Goal: Use online tool/utility: Use online tool/utility

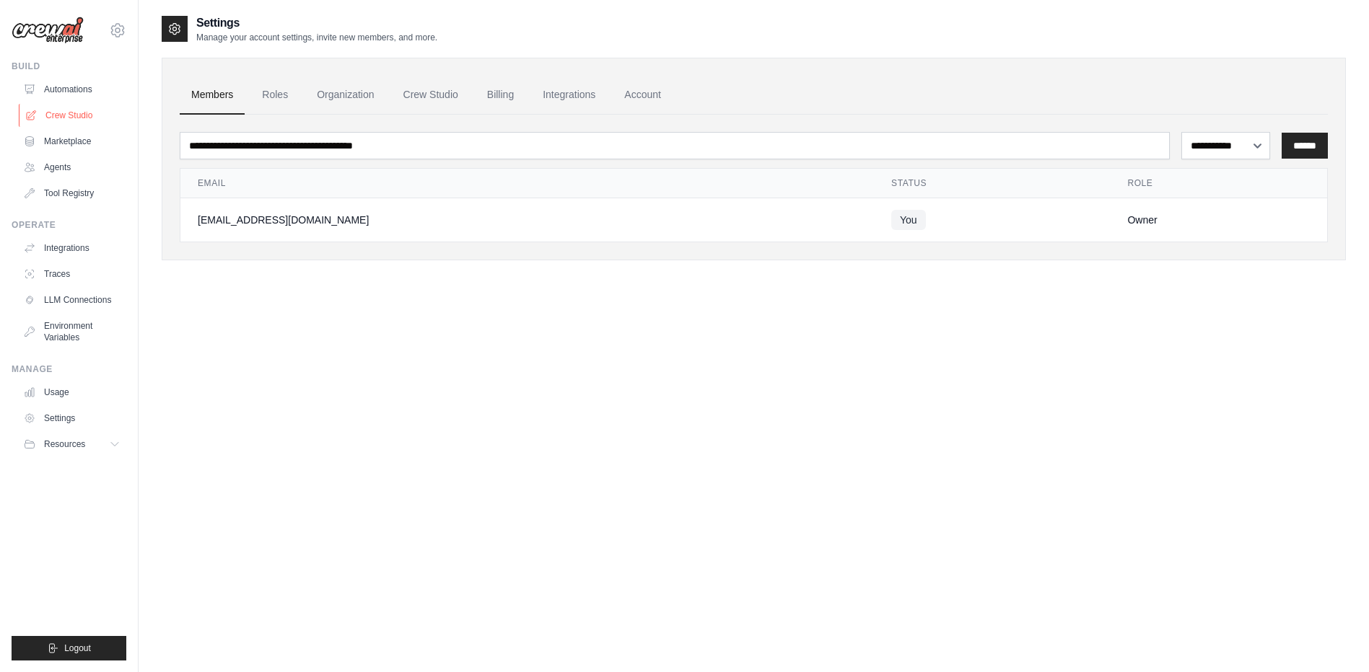
click at [76, 115] on link "Crew Studio" at bounding box center [73, 115] width 109 height 23
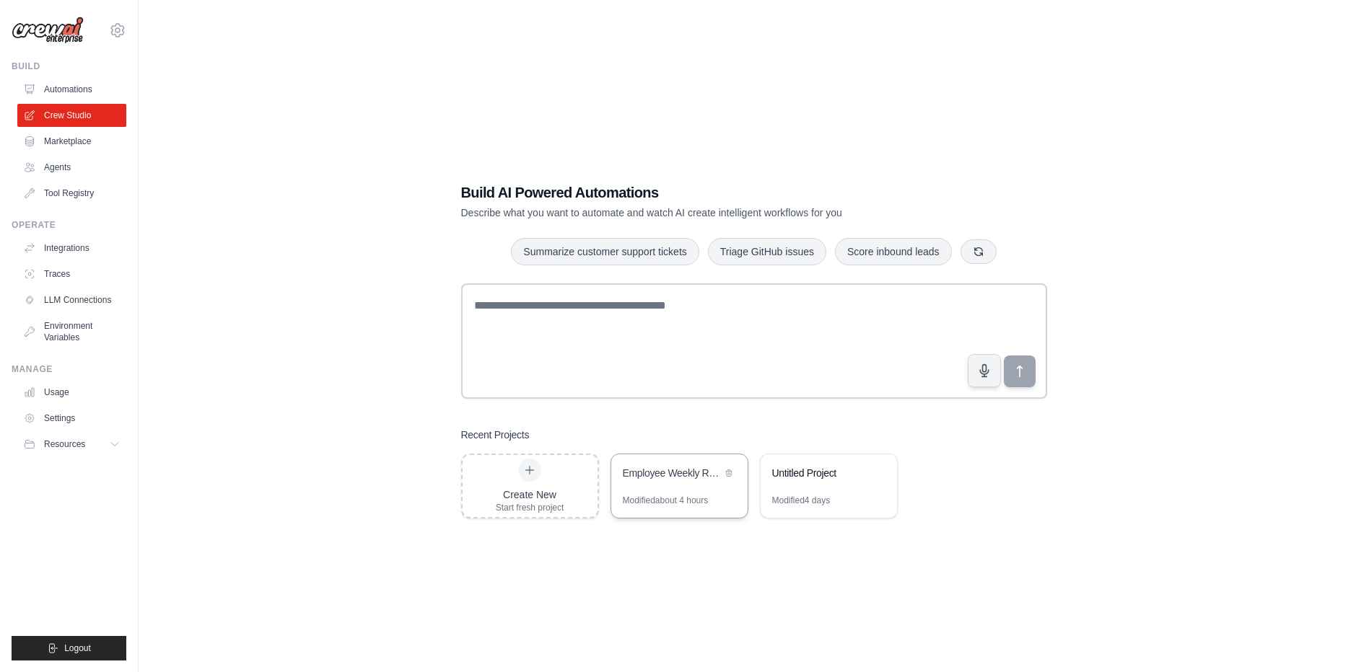
click at [671, 483] on div "Employee Weekly Report Analysis and Growth Assessment System" at bounding box center [679, 475] width 136 height 40
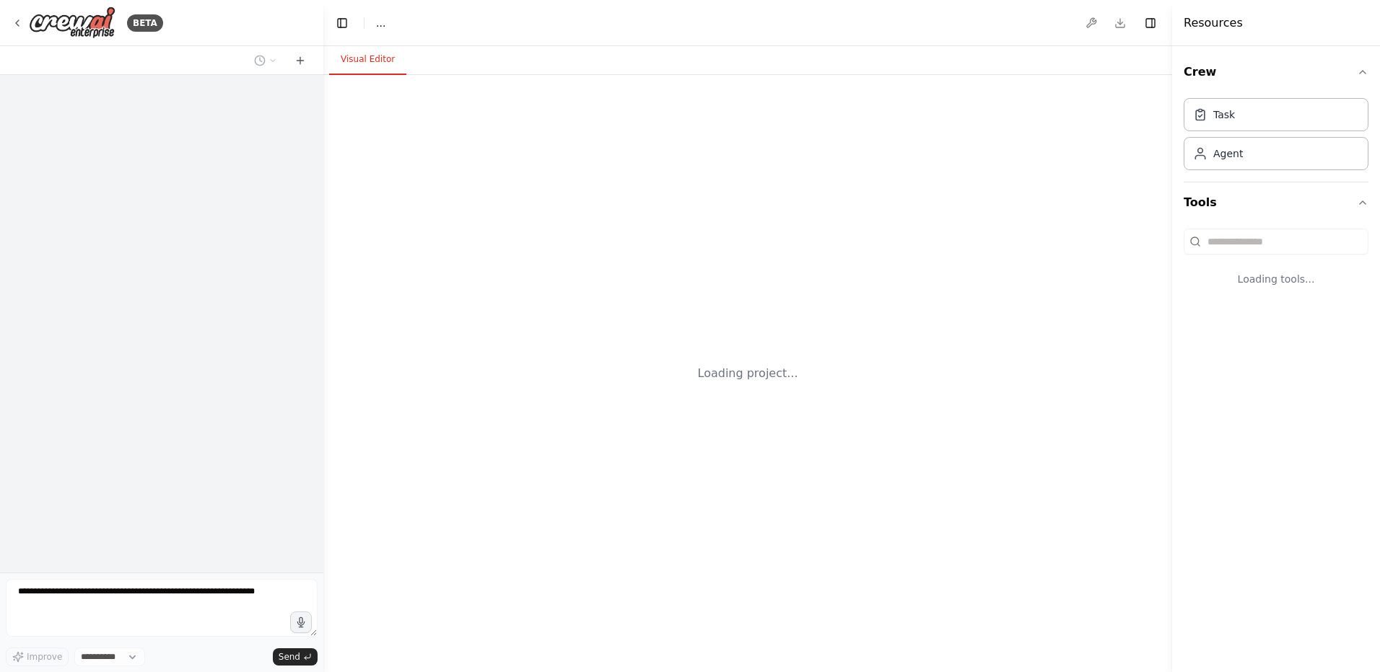
select select "****"
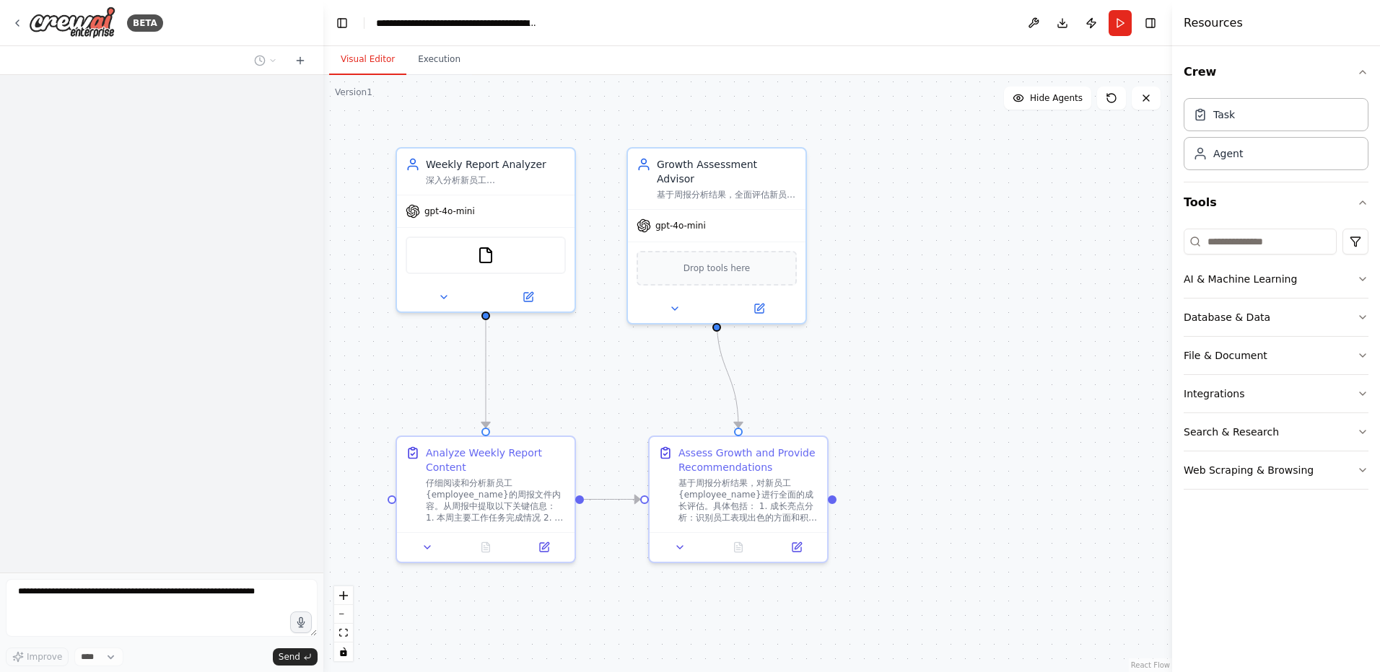
click at [937, 439] on div ".deletable-edge-delete-btn { width: 20px; height: 20px; border: 0px solid #ffff…" at bounding box center [747, 373] width 849 height 597
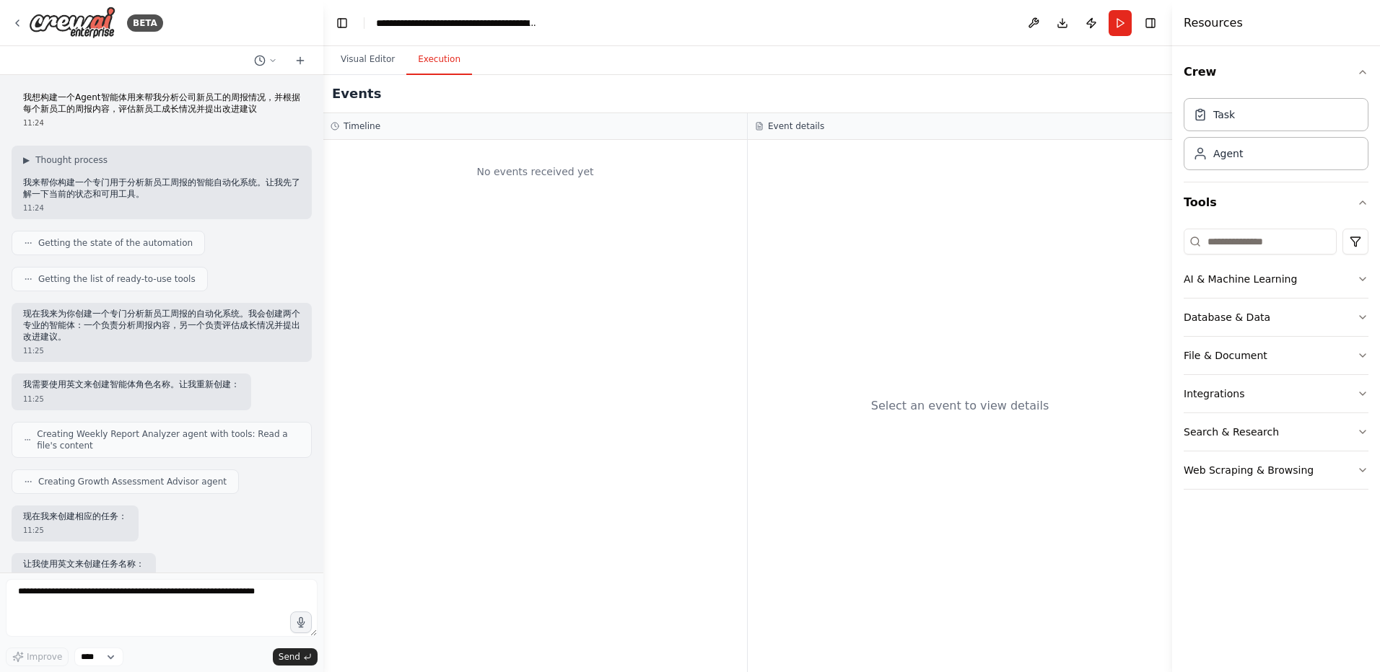
click at [442, 68] on button "Execution" at bounding box center [439, 60] width 66 height 30
click at [351, 128] on h3 "Timeline" at bounding box center [361, 126] width 37 height 12
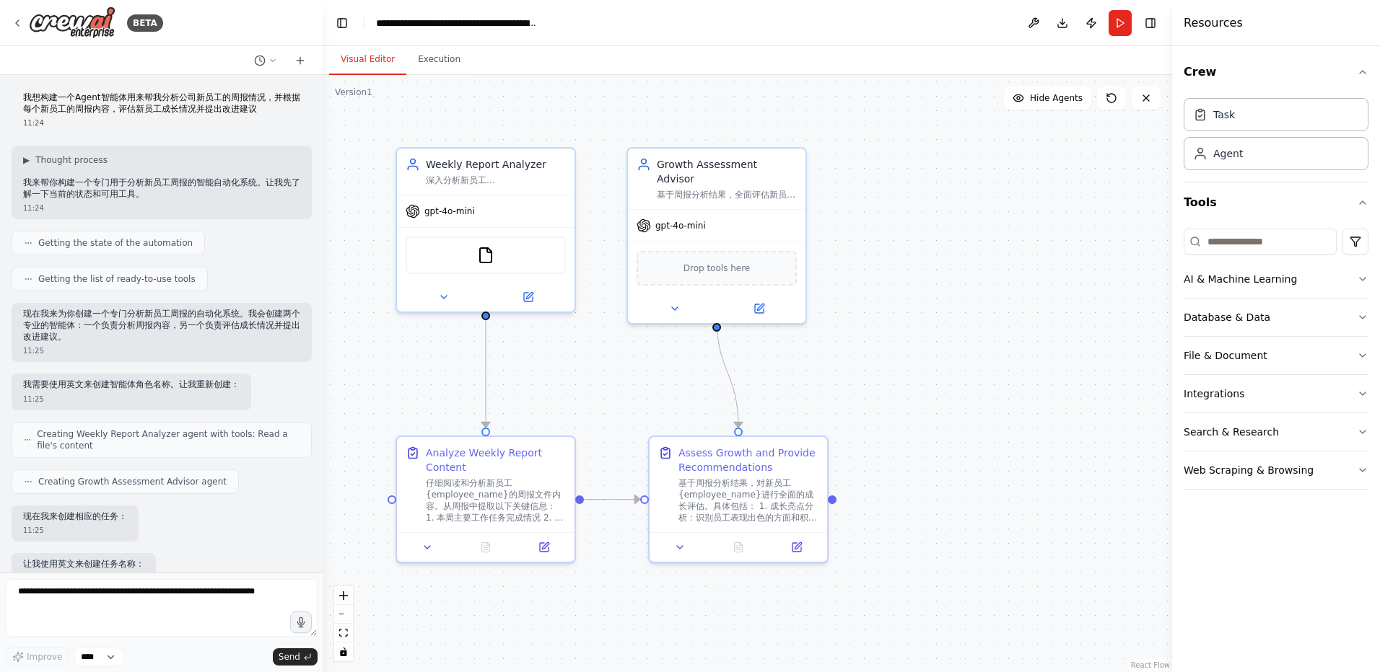
click at [376, 53] on button "Visual Editor" at bounding box center [367, 60] width 77 height 30
click at [439, 292] on icon at bounding box center [444, 295] width 12 height 12
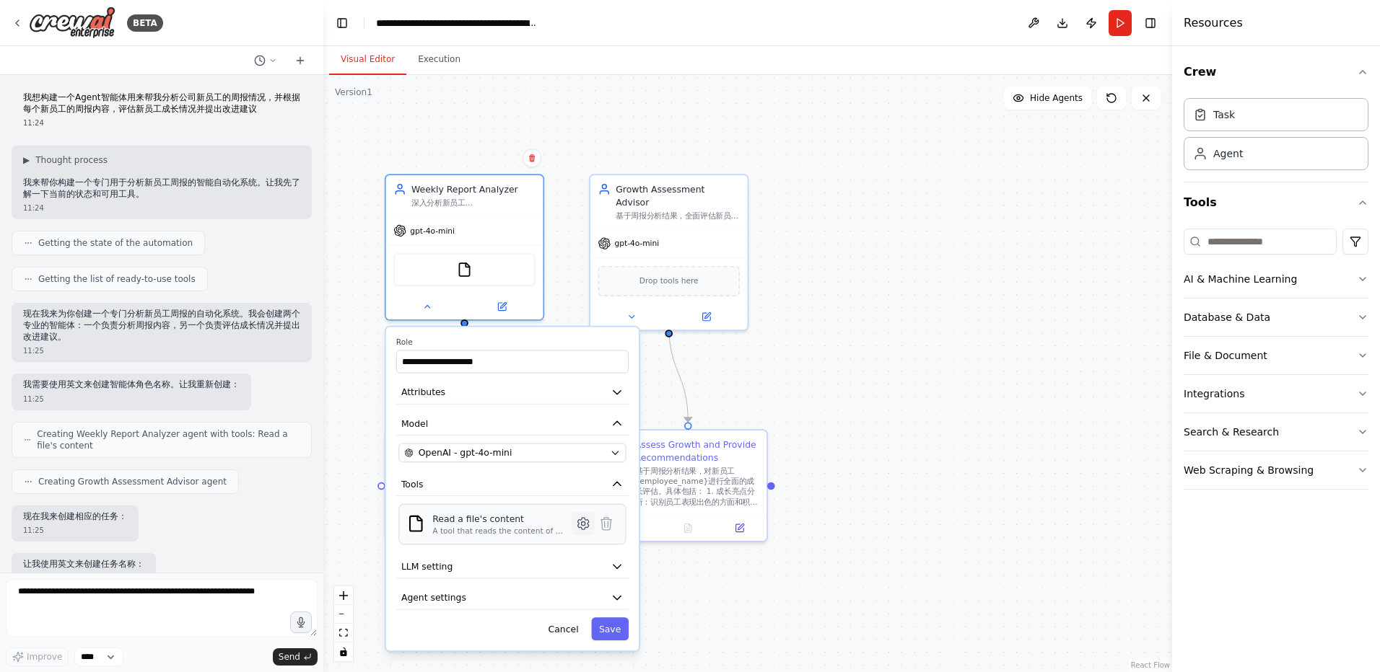
click at [584, 524] on icon at bounding box center [583, 524] width 4 height 4
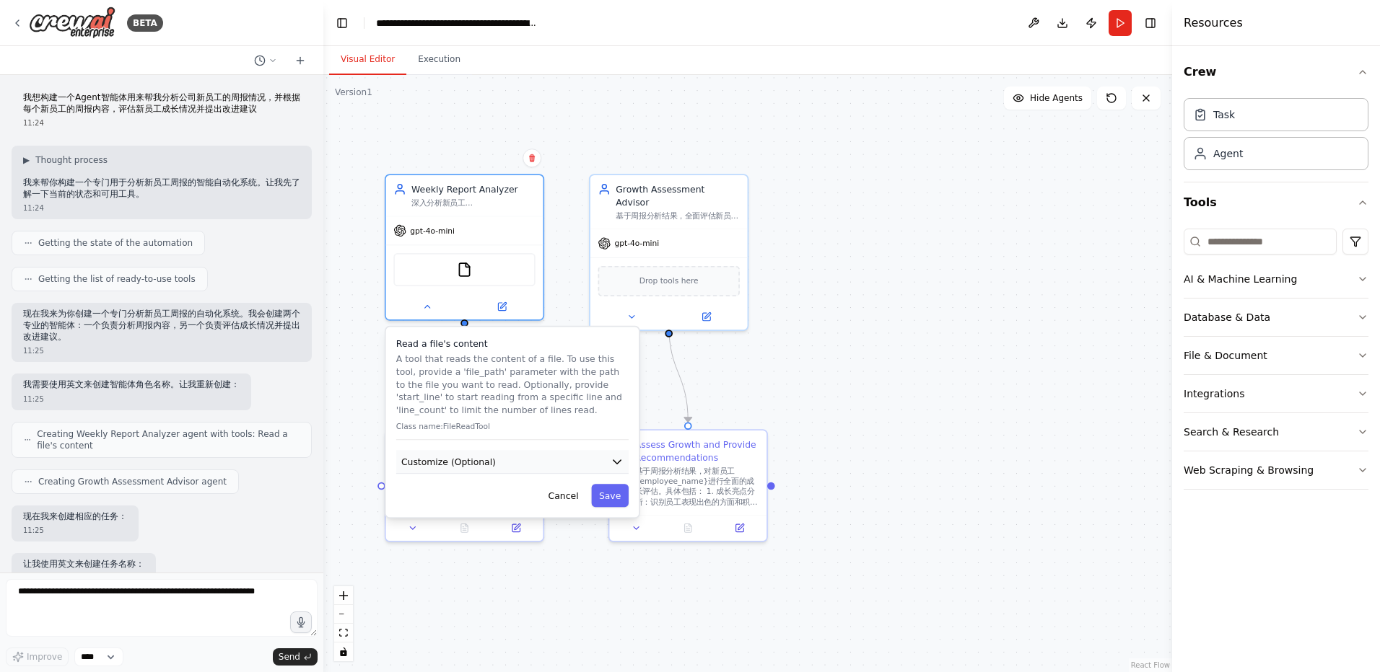
click at [542, 463] on button "Customize (Optional)" at bounding box center [512, 462] width 232 height 24
click at [564, 466] on button "Customize (Optional)" at bounding box center [512, 462] width 232 height 24
click at [514, 512] on input "text" at bounding box center [511, 508] width 227 height 23
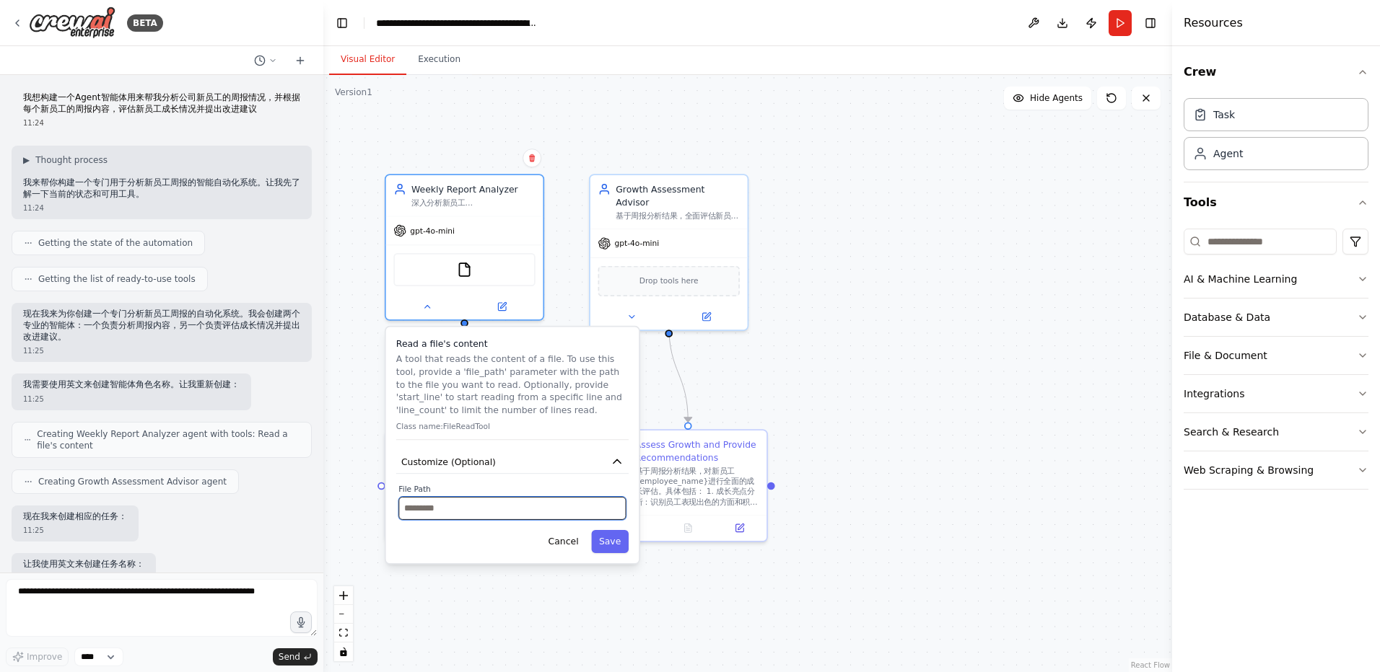
drag, startPoint x: 514, startPoint y: 512, endPoint x: 406, endPoint y: 506, distance: 108.4
click at [513, 512] on input "text" at bounding box center [511, 508] width 227 height 23
click at [424, 488] on label "File Path" at bounding box center [511, 489] width 227 height 10
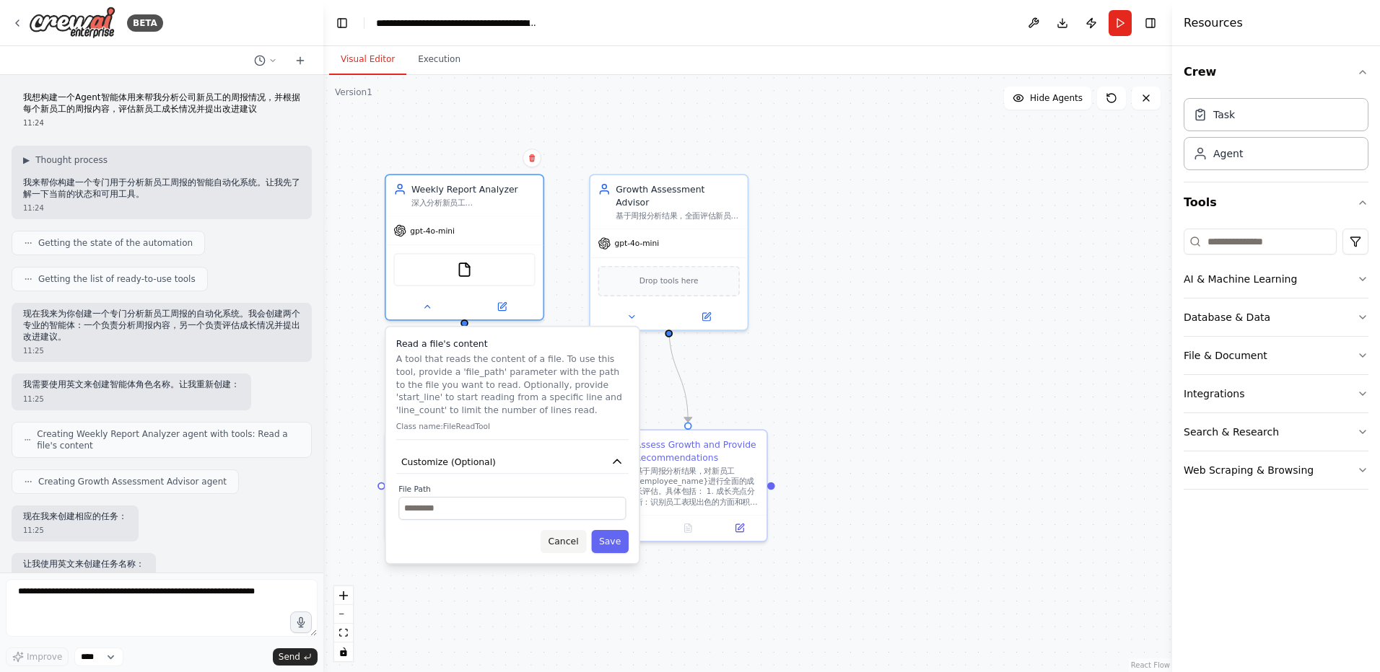
click at [568, 547] on button "Cancel" at bounding box center [562, 541] width 45 height 23
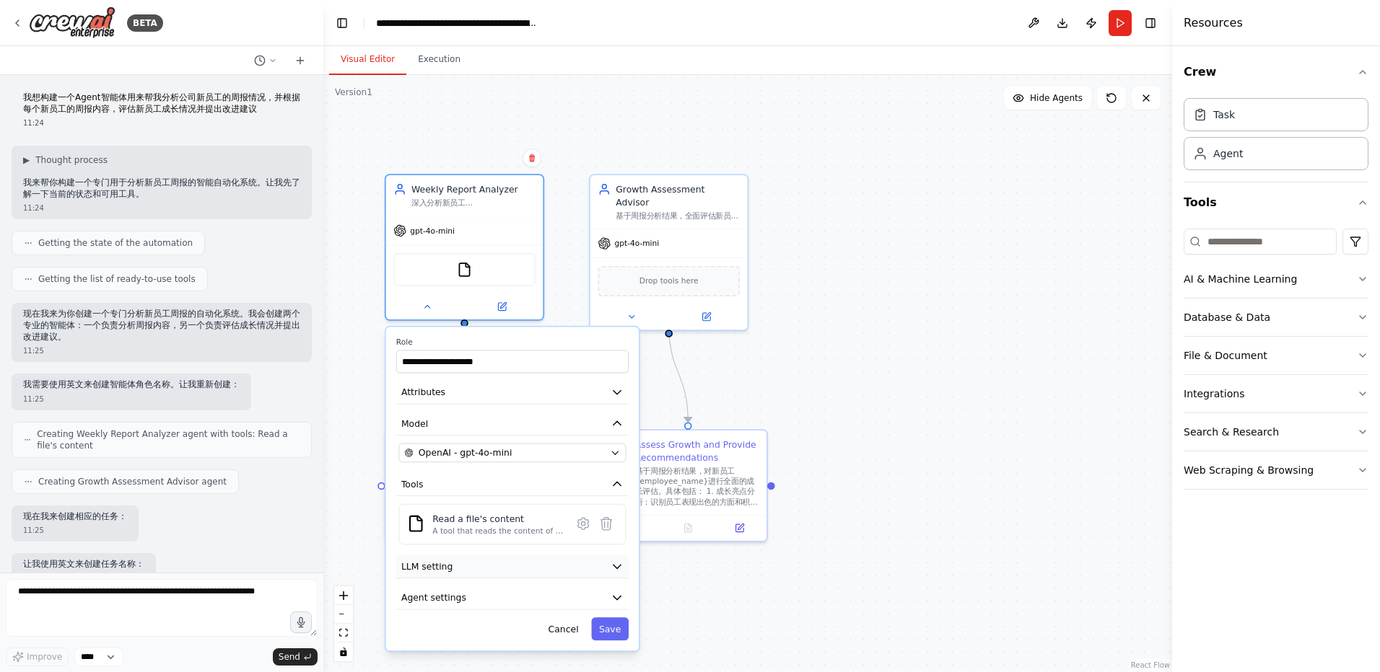
click at [623, 566] on icon "button" at bounding box center [616, 567] width 13 height 13
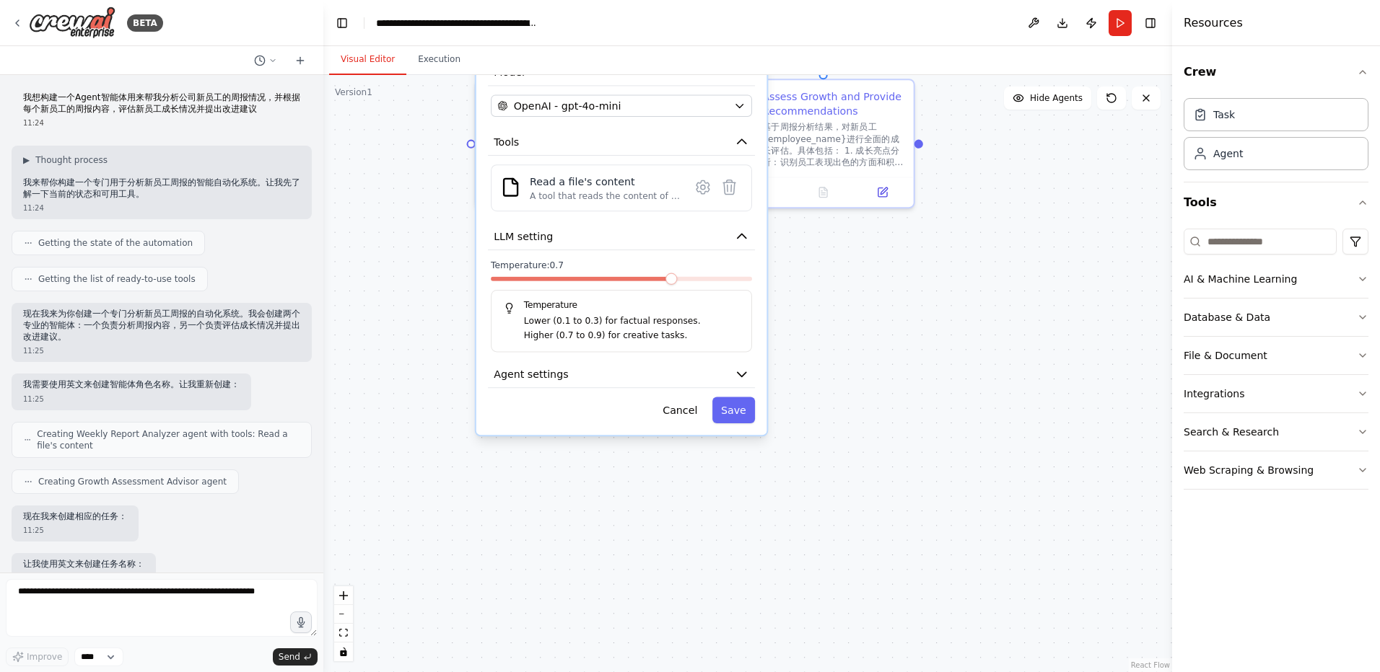
drag, startPoint x: 939, startPoint y: 598, endPoint x: 1044, endPoint y: 333, distance: 285.4
click at [1045, 330] on div ".deletable-edge-delete-btn { width: 20px; height: 20px; border: 0px solid #ffff…" at bounding box center [747, 373] width 849 height 597
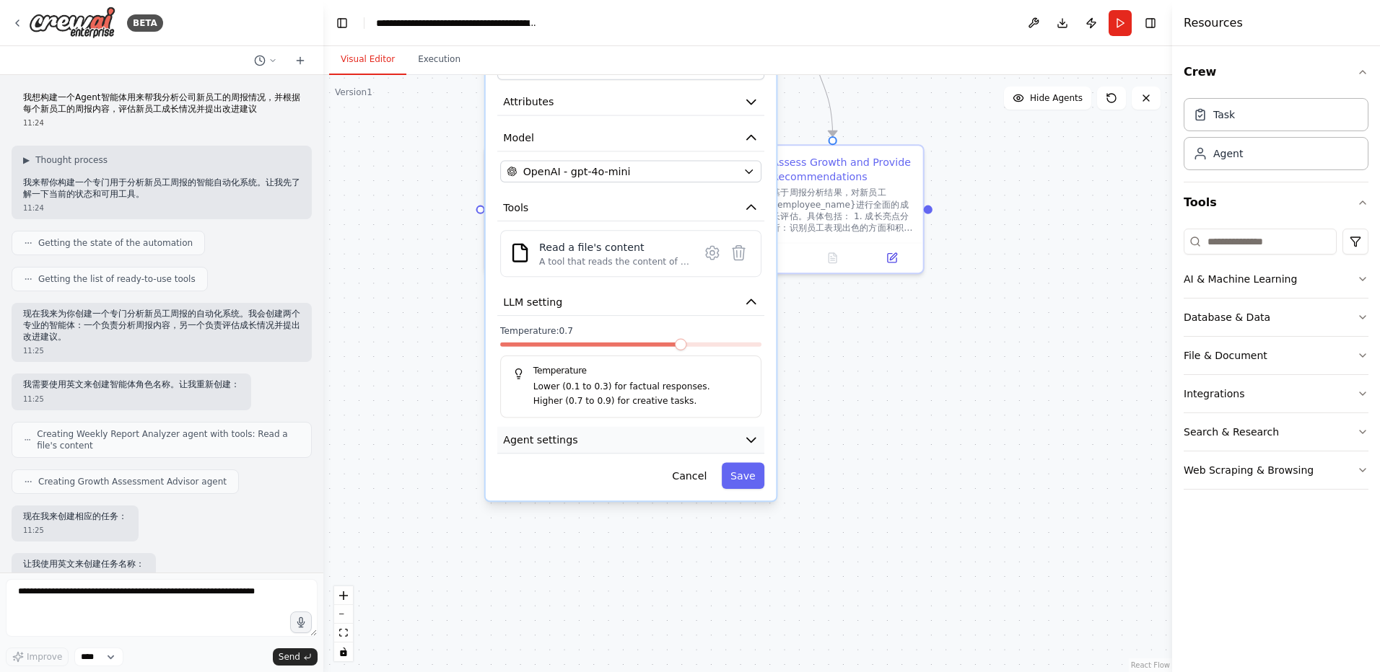
click at [745, 445] on icon "button" at bounding box center [751, 440] width 14 height 14
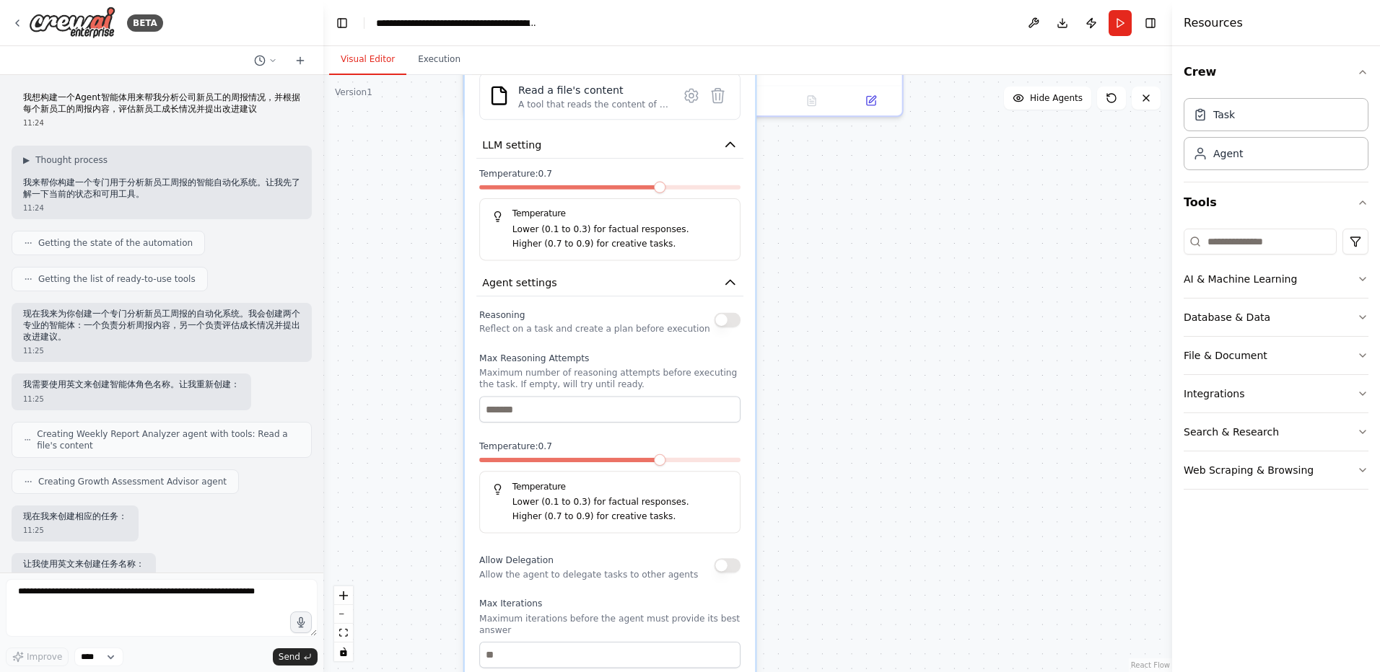
drag, startPoint x: 964, startPoint y: 542, endPoint x: 936, endPoint y: 367, distance: 177.6
click at [936, 367] on div ".deletable-edge-delete-btn { width: 20px; height: 20px; border: 0px solid #ffff…" at bounding box center [747, 373] width 849 height 597
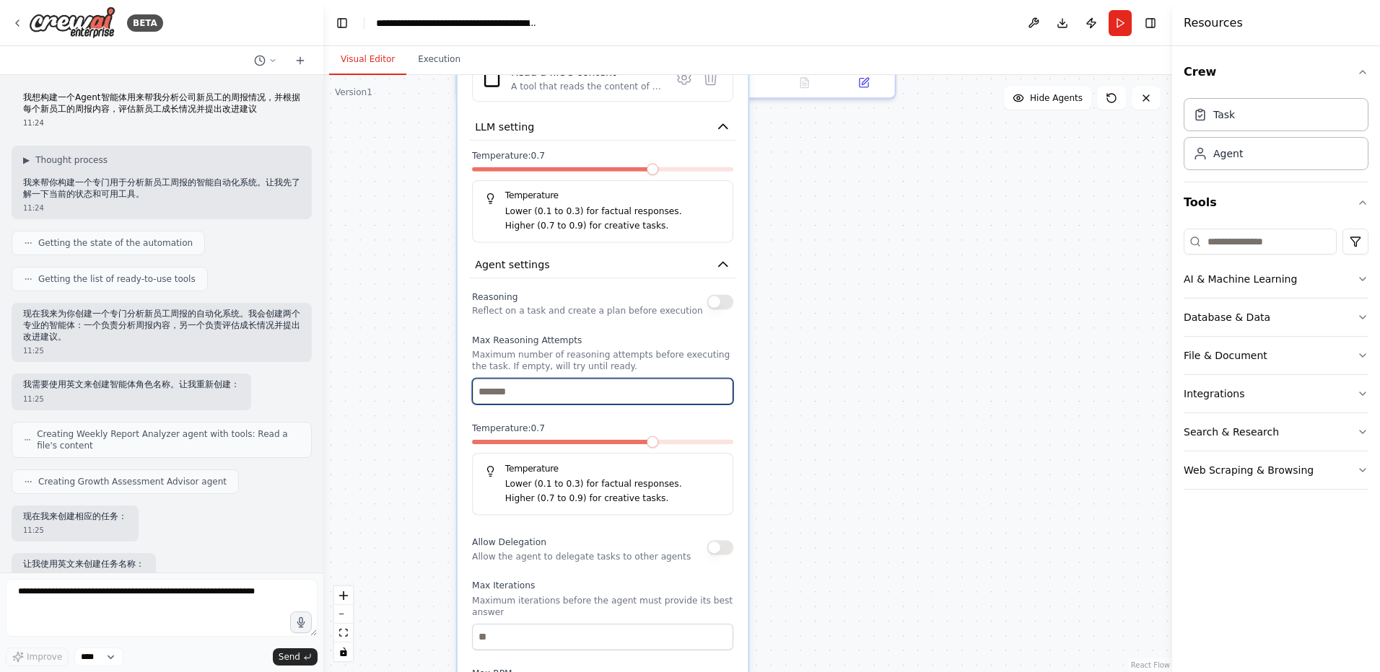
click at [571, 398] on input "number" at bounding box center [602, 391] width 261 height 27
click at [978, 426] on div ".deletable-edge-delete-btn { width: 20px; height: 20px; border: 0px solid #ffff…" at bounding box center [747, 373] width 849 height 597
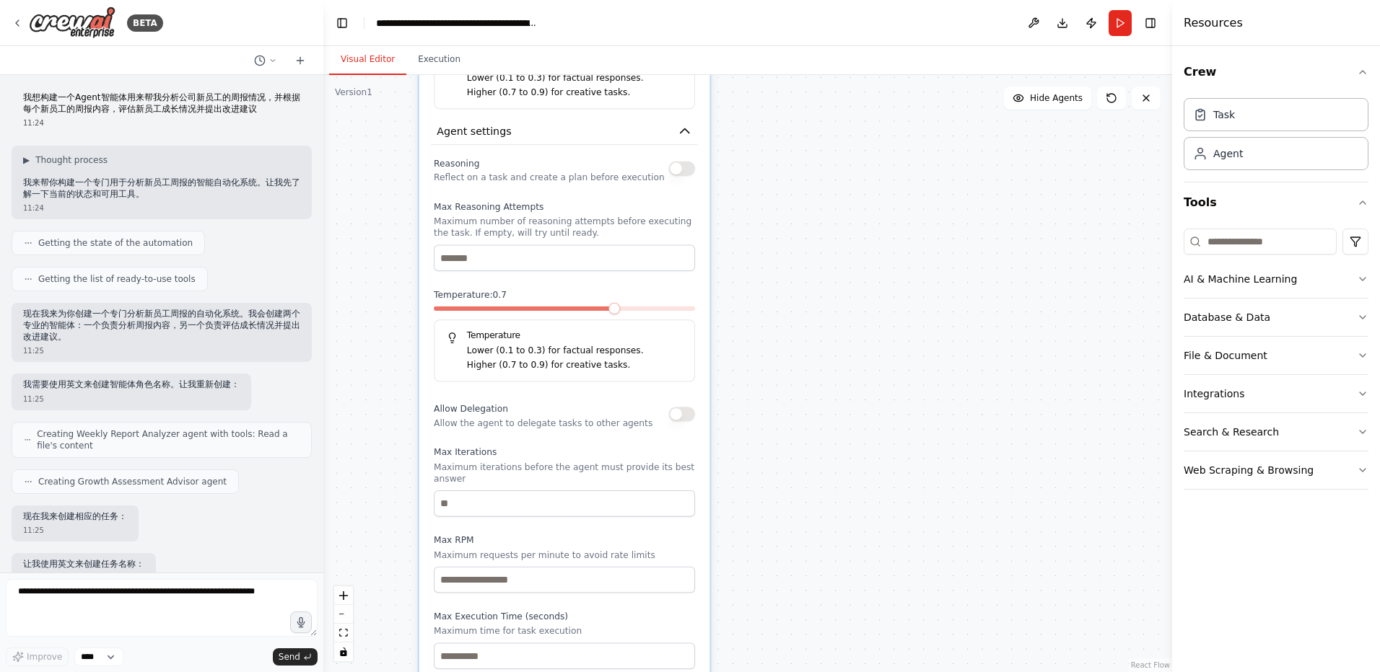
drag, startPoint x: 932, startPoint y: 494, endPoint x: 894, endPoint y: 361, distance: 138.9
click at [894, 361] on div ".deletable-edge-delete-btn { width: 20px; height: 20px; border: 0px solid #ffff…" at bounding box center [747, 373] width 849 height 597
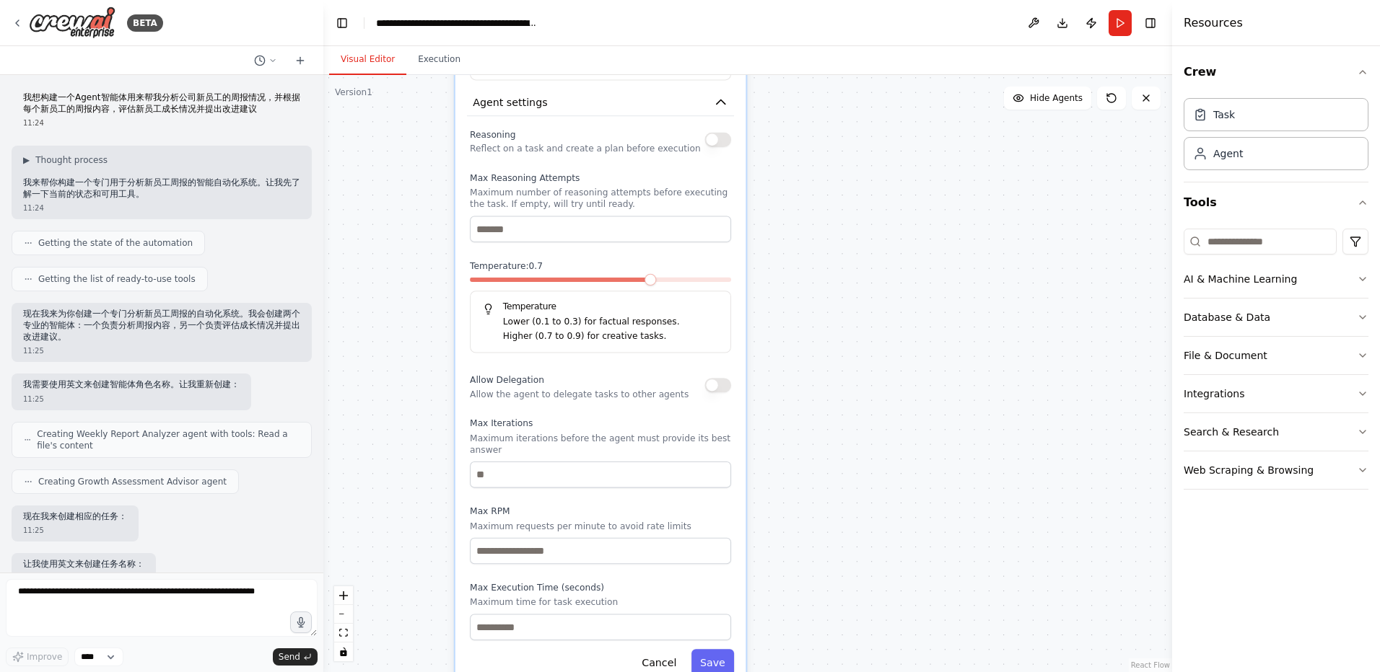
drag, startPoint x: 862, startPoint y: 375, endPoint x: 888, endPoint y: 355, distance: 32.9
click at [888, 355] on div ".deletable-edge-delete-btn { width: 20px; height: 20px; border: 0px solid #ffff…" at bounding box center [747, 373] width 849 height 597
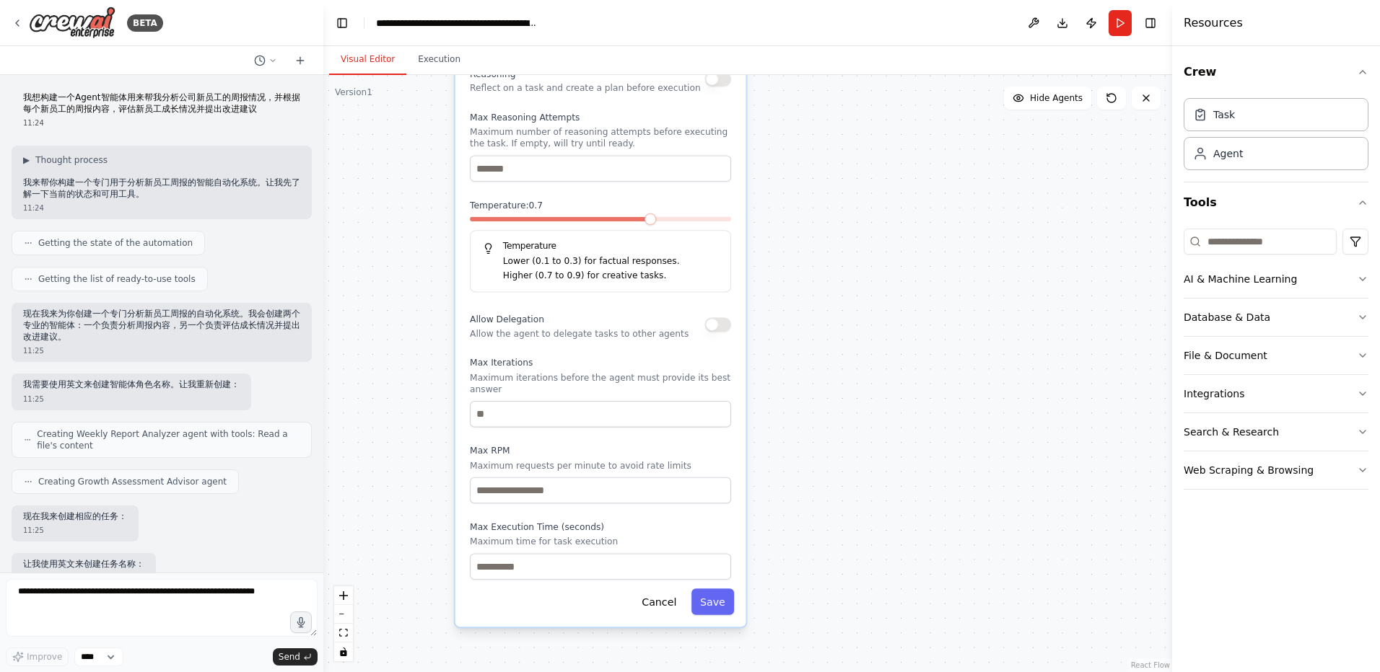
drag, startPoint x: 854, startPoint y: 437, endPoint x: 854, endPoint y: 376, distance: 60.6
click at [854, 376] on div ".deletable-edge-delete-btn { width: 20px; height: 20px; border: 0px solid #ffff…" at bounding box center [747, 373] width 849 height 597
click at [601, 418] on input "number" at bounding box center [600, 414] width 261 height 27
click at [937, 442] on div ".deletable-edge-delete-btn { width: 20px; height: 20px; border: 0px solid #ffff…" at bounding box center [747, 373] width 849 height 597
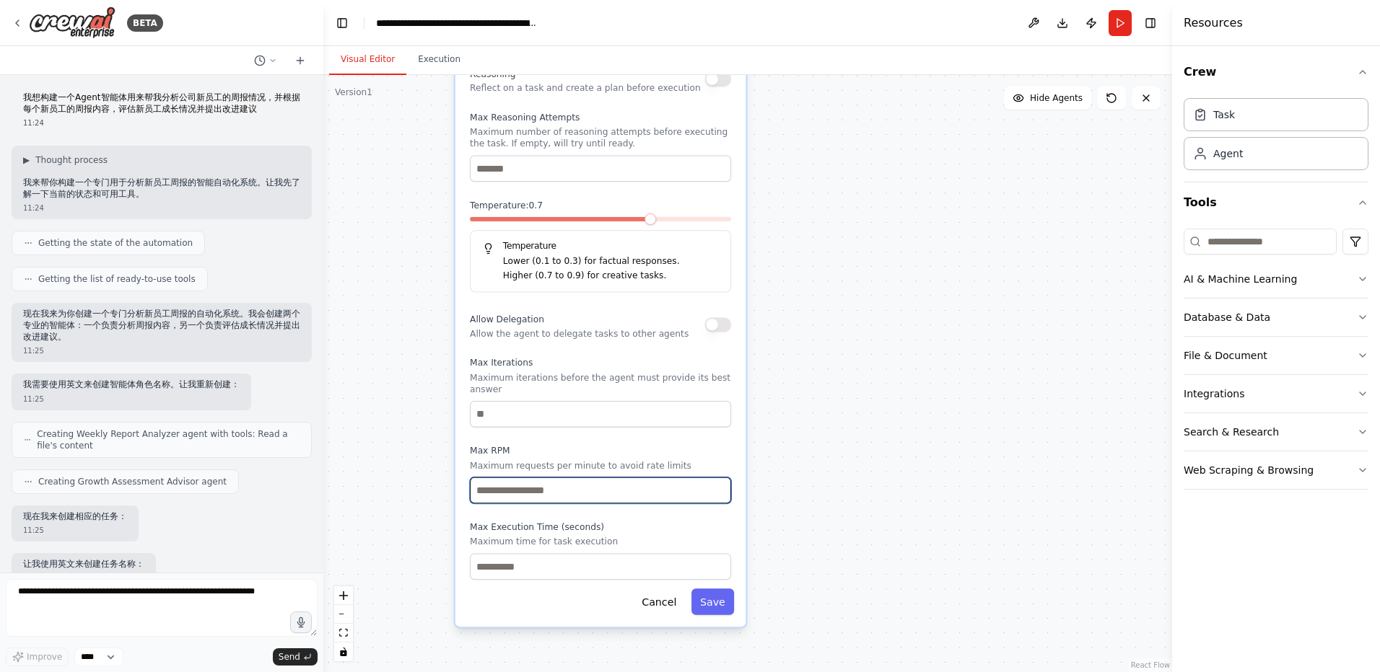
click at [600, 481] on input "number" at bounding box center [600, 491] width 261 height 27
click at [919, 482] on div ".deletable-edge-delete-btn { width: 20px; height: 20px; border: 0px solid #ffff…" at bounding box center [747, 373] width 849 height 597
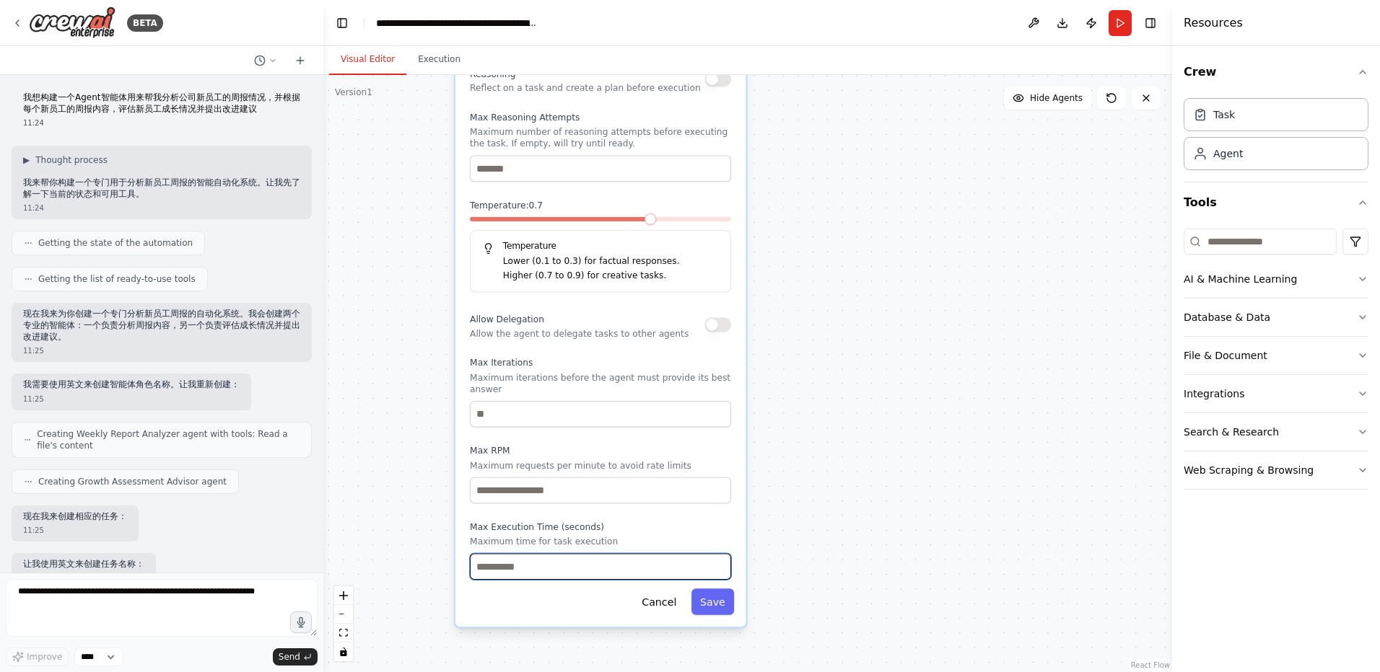
click at [573, 571] on input "number" at bounding box center [600, 566] width 261 height 27
click at [866, 515] on div ".deletable-edge-delete-btn { width: 20px; height: 20px; border: 0px solid #ffff…" at bounding box center [747, 373] width 849 height 597
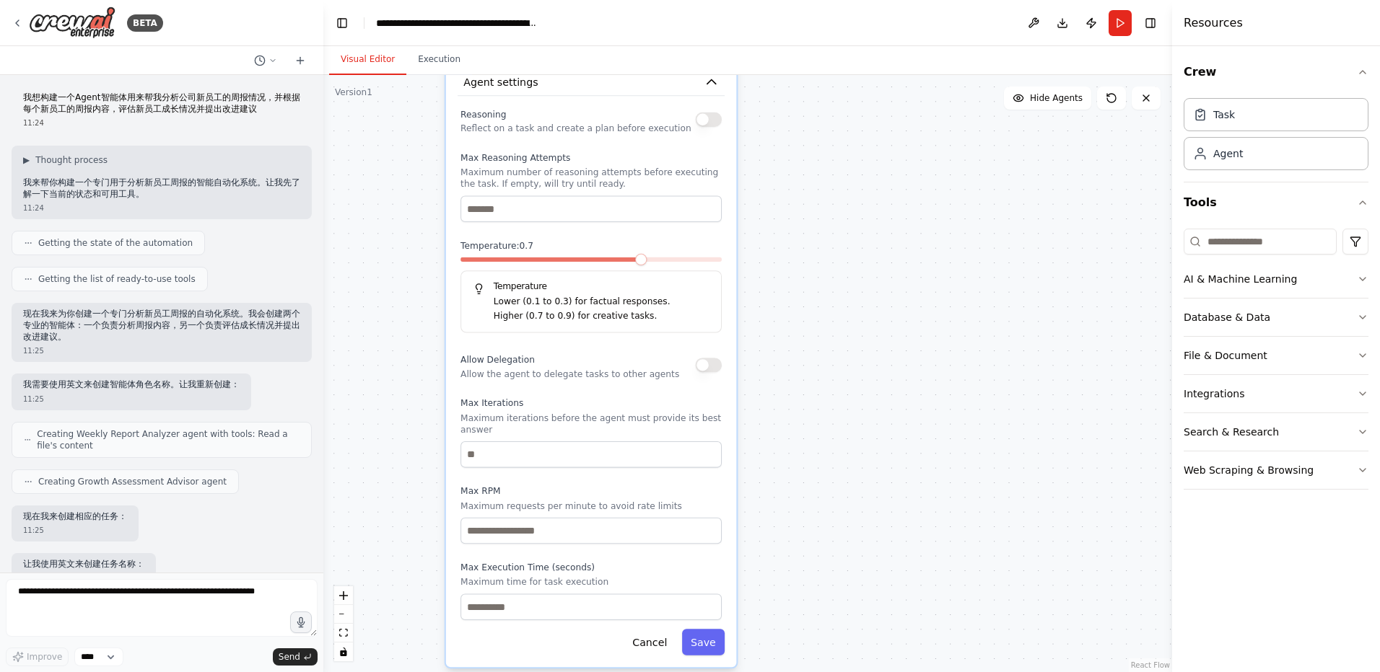
drag, startPoint x: 856, startPoint y: 371, endPoint x: 849, endPoint y: 431, distance: 60.3
click at [849, 431] on div ".deletable-edge-delete-btn { width: 20px; height: 20px; border: 0px solid #ffff…" at bounding box center [747, 373] width 849 height 597
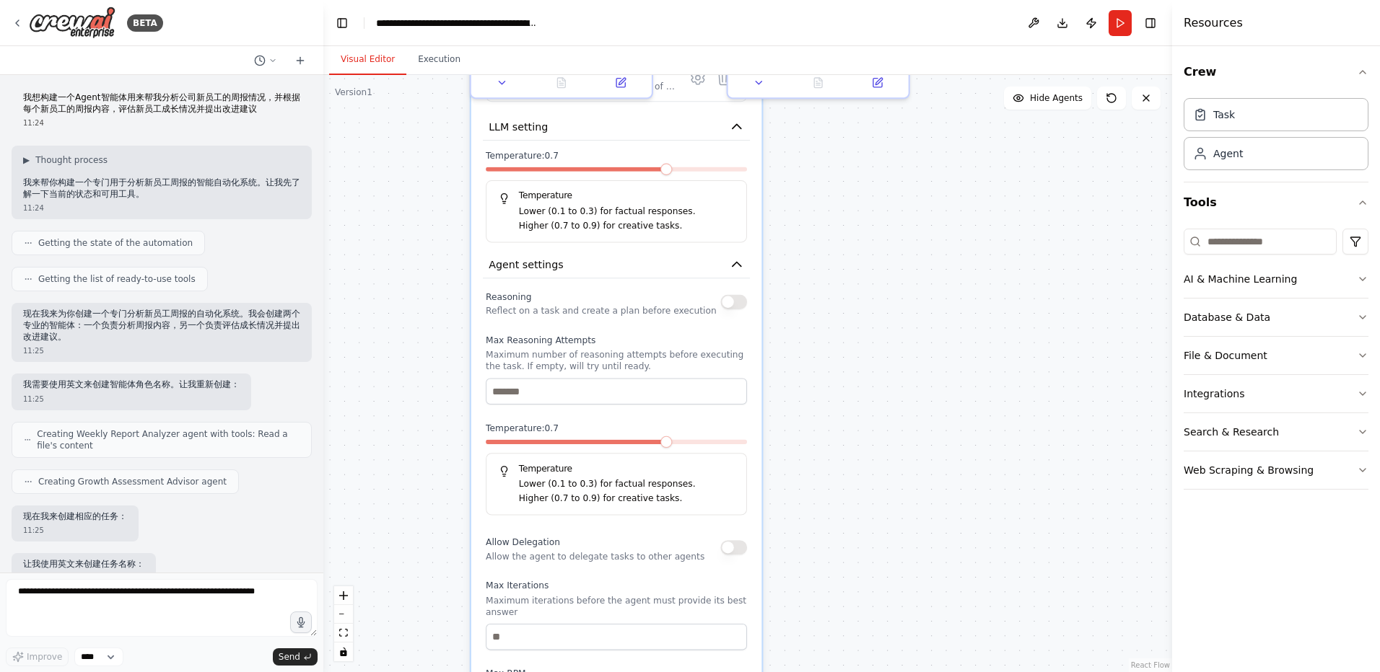
drag, startPoint x: 823, startPoint y: 357, endPoint x: 849, endPoint y: 459, distance: 105.0
click at [849, 459] on div ".deletable-edge-delete-btn { width: 20px; height: 20px; border: 0px solid #ffff…" at bounding box center [747, 373] width 849 height 597
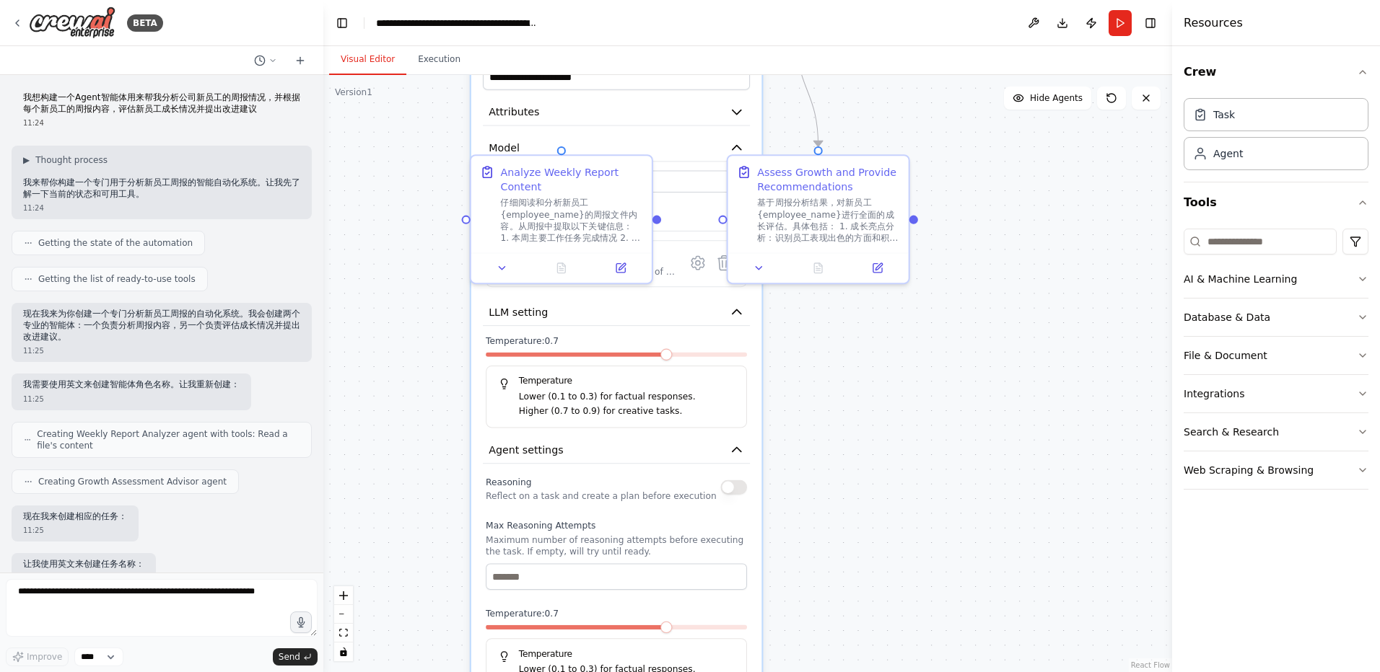
drag, startPoint x: 872, startPoint y: 492, endPoint x: 870, endPoint y: 503, distance: 11.0
click at [870, 513] on div ".deletable-edge-delete-btn { width: 20px; height: 20px; border: 0px solid #ffff…" at bounding box center [747, 373] width 849 height 597
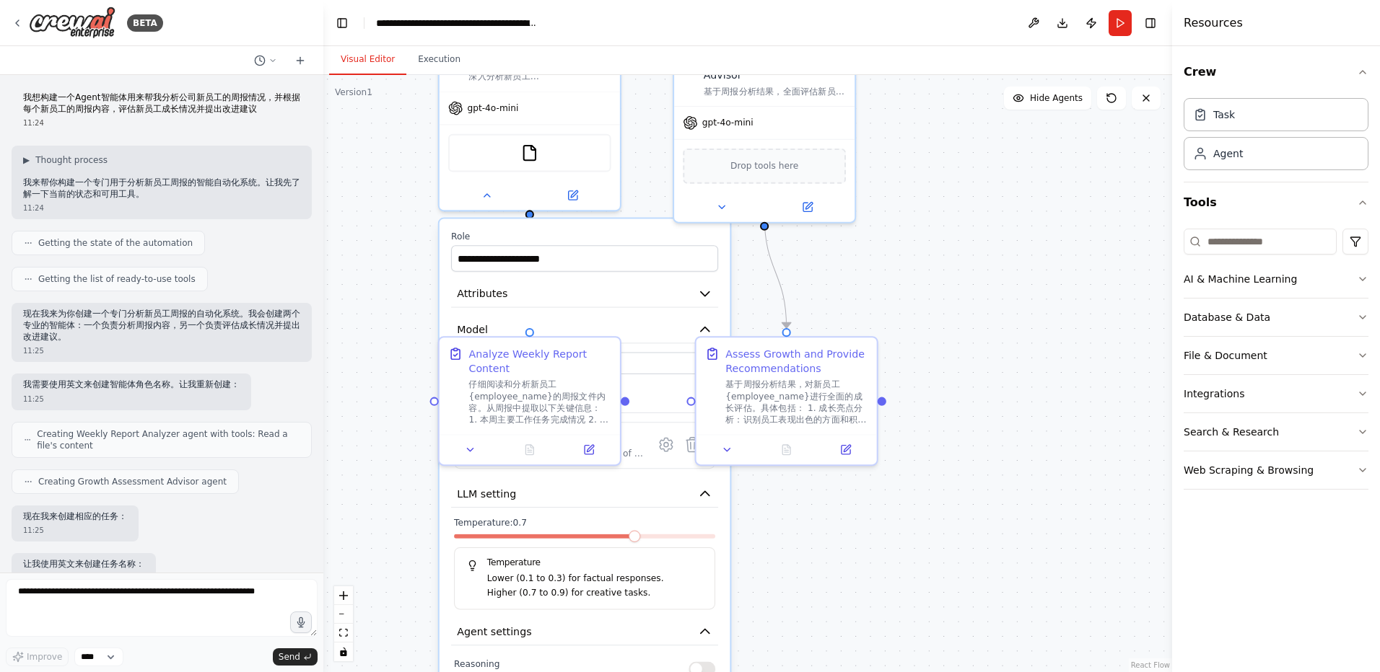
drag, startPoint x: 924, startPoint y: 398, endPoint x: 894, endPoint y: 571, distance: 175.7
click at [894, 571] on div ".deletable-edge-delete-btn { width: 20px; height: 20px; border: 0px solid #ffff…" at bounding box center [747, 373] width 849 height 597
click at [977, 454] on div ".deletable-edge-delete-btn { width: 20px; height: 20px; border: 0px solid #ffff…" at bounding box center [747, 373] width 849 height 597
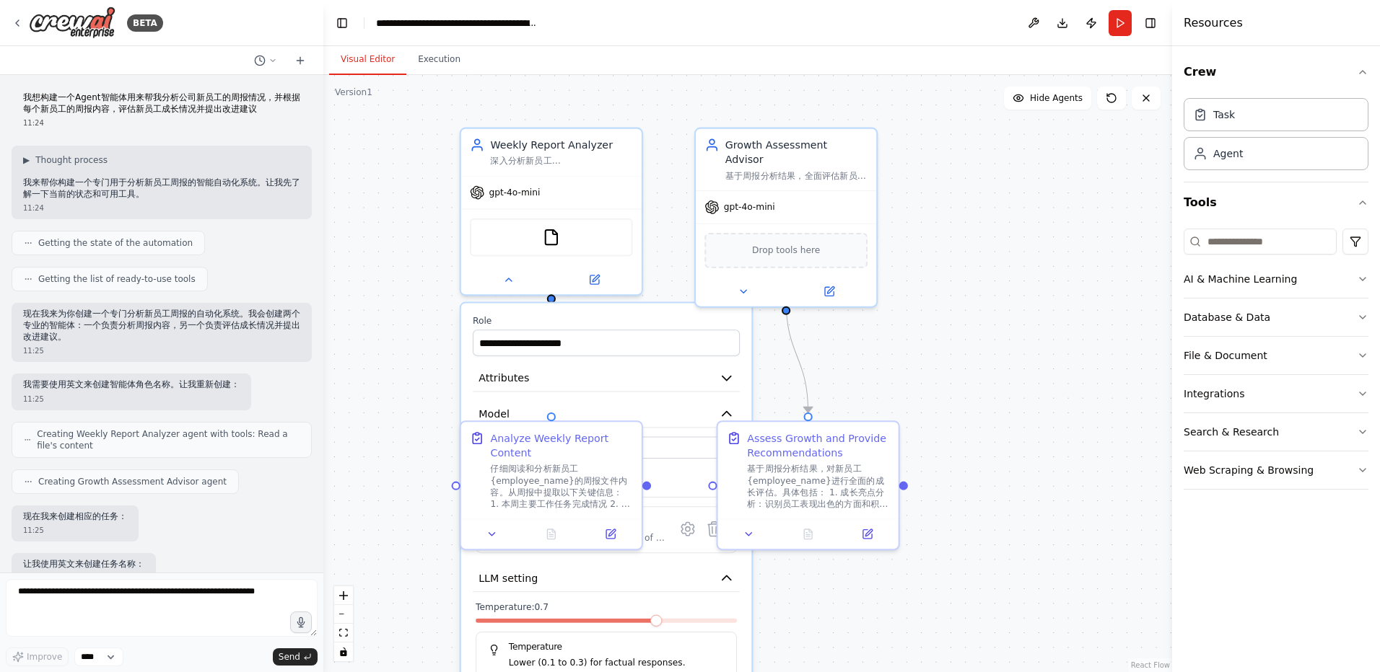
drag, startPoint x: 988, startPoint y: 403, endPoint x: 966, endPoint y: 425, distance: 30.6
click at [984, 425] on div ".deletable-edge-delete-btn { width: 20px; height: 20px; border: 0px solid #ffff…" at bounding box center [747, 373] width 849 height 597
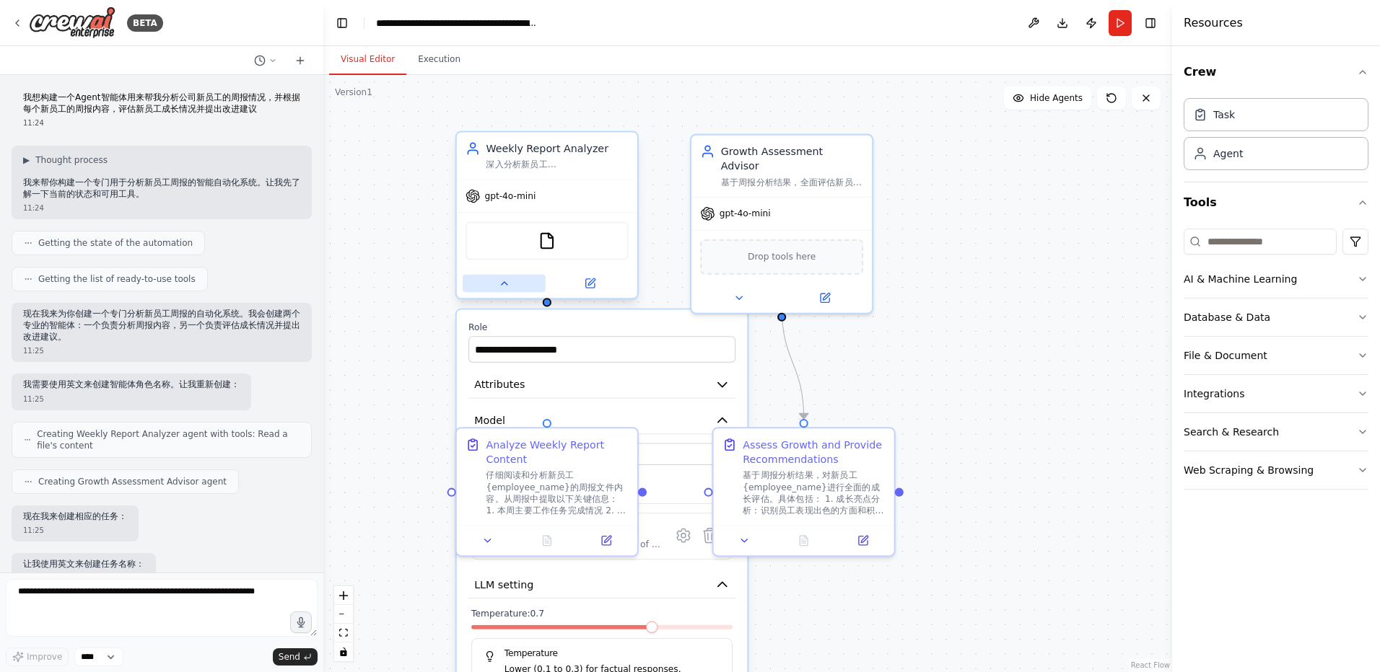
click at [504, 291] on button at bounding box center [504, 283] width 83 height 17
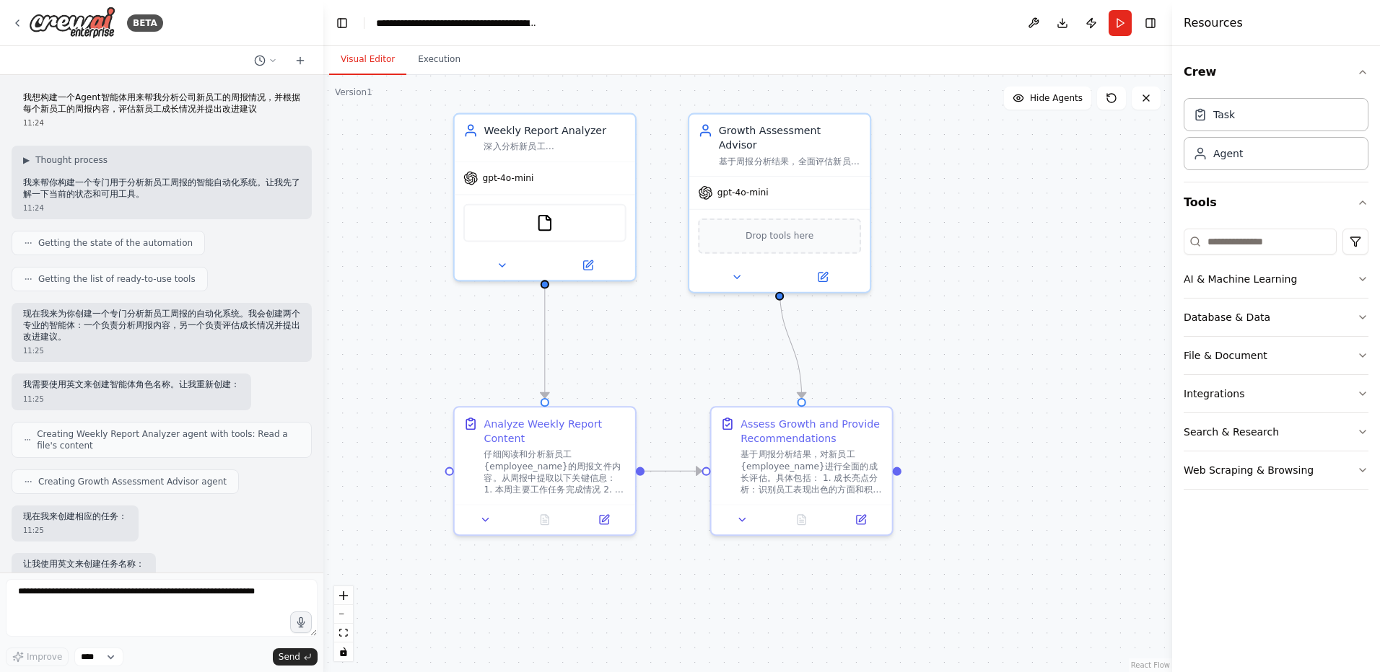
drag, startPoint x: 1006, startPoint y: 416, endPoint x: 991, endPoint y: 391, distance: 28.5
click at [1004, 394] on div ".deletable-edge-delete-btn { width: 20px; height: 20px; border: 0px solid #ffff…" at bounding box center [747, 373] width 849 height 597
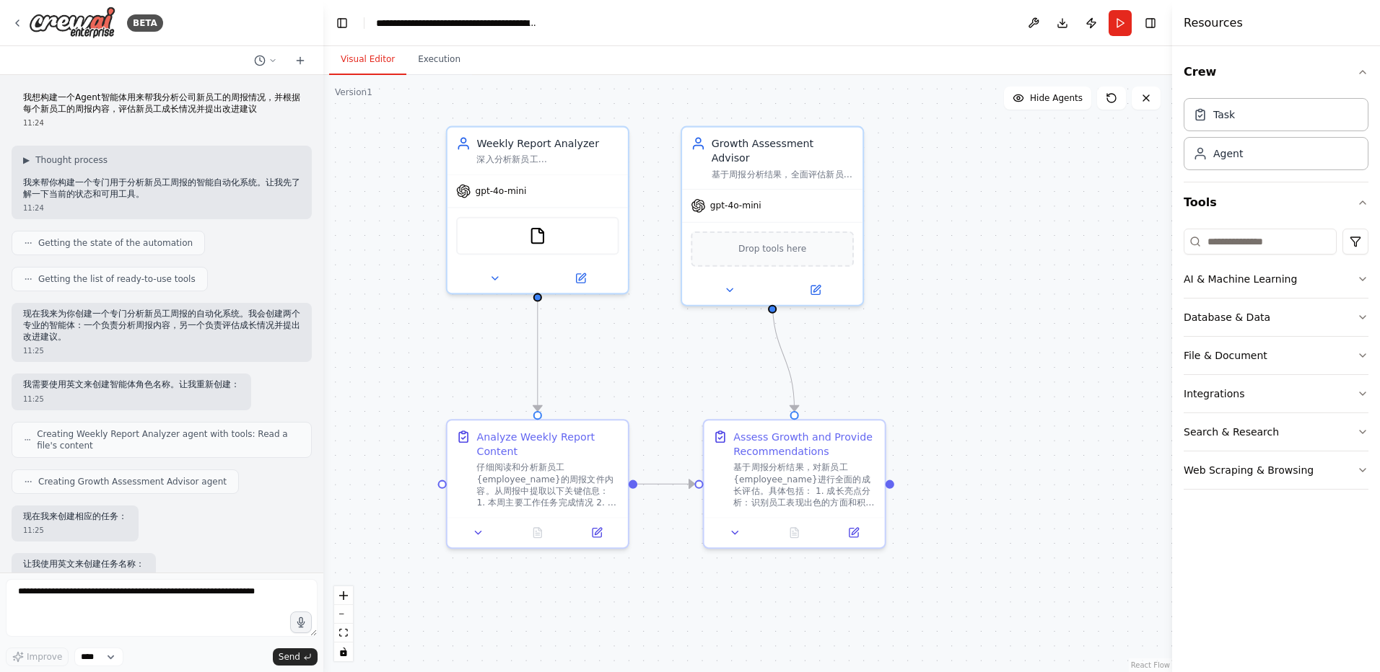
drag, startPoint x: 694, startPoint y: 349, endPoint x: 686, endPoint y: 364, distance: 17.1
click at [686, 364] on div ".deletable-edge-delete-btn { width: 20px; height: 20px; border: 0px solid #ffff…" at bounding box center [747, 373] width 849 height 597
drag, startPoint x: 818, startPoint y: 153, endPoint x: 841, endPoint y: 159, distance: 23.8
click at [841, 167] on div "基于周报分析结果，全面评估新员工{employee_name}的成长情况，识别其优势和改进空间，并制定个性化的发展建议和行动计划" at bounding box center [796, 173] width 142 height 12
click at [999, 231] on div ".deletable-edge-delete-btn { width: 20px; height: 20px; border: 0px solid #ffff…" at bounding box center [747, 373] width 849 height 597
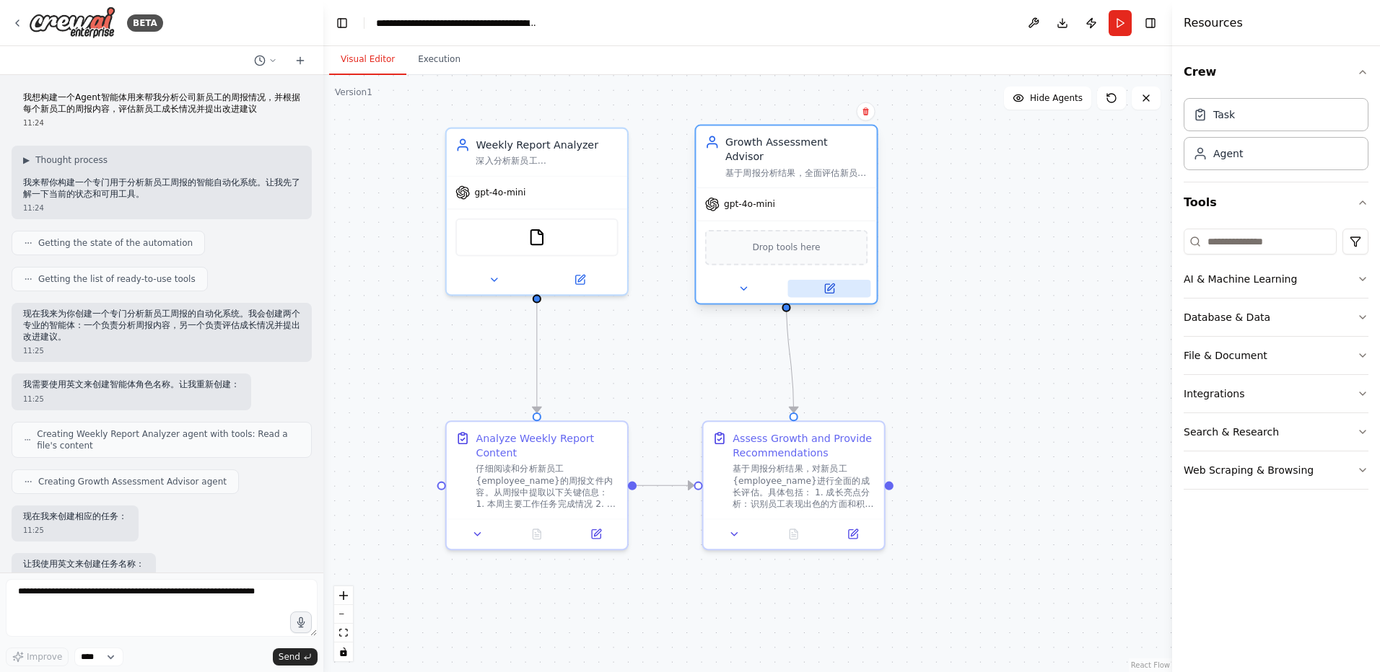
drag, startPoint x: 857, startPoint y: 279, endPoint x: 862, endPoint y: 285, distance: 8.2
click at [862, 285] on div at bounding box center [786, 289] width 180 height 30
click at [909, 358] on div ".deletable-edge-delete-btn { width: 20px; height: 20px; border: 0px solid #ffff…" at bounding box center [747, 373] width 849 height 597
click at [862, 190] on div "gpt-4o-mini" at bounding box center [786, 204] width 180 height 32
click at [1089, 333] on div ".deletable-edge-delete-btn { width: 20px; height: 20px; border: 0px solid #ffff…" at bounding box center [747, 373] width 849 height 597
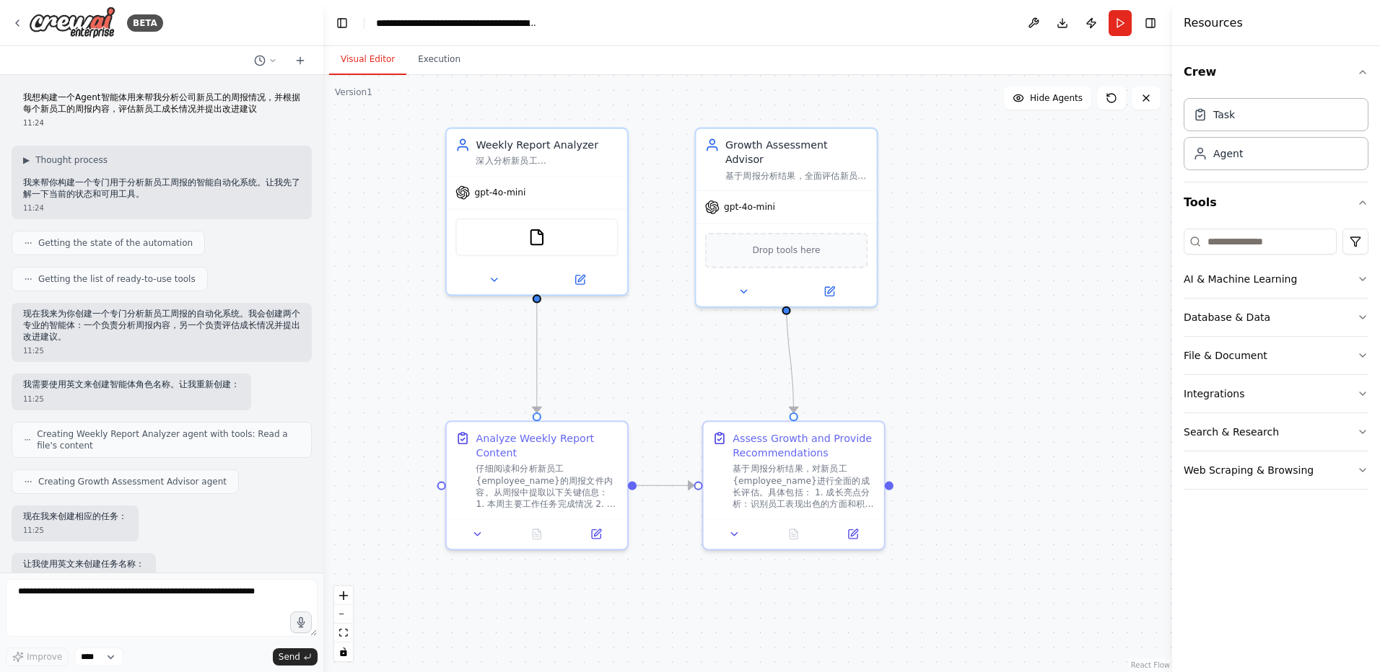
scroll to position [691, 0]
